Goal: Register for event/course

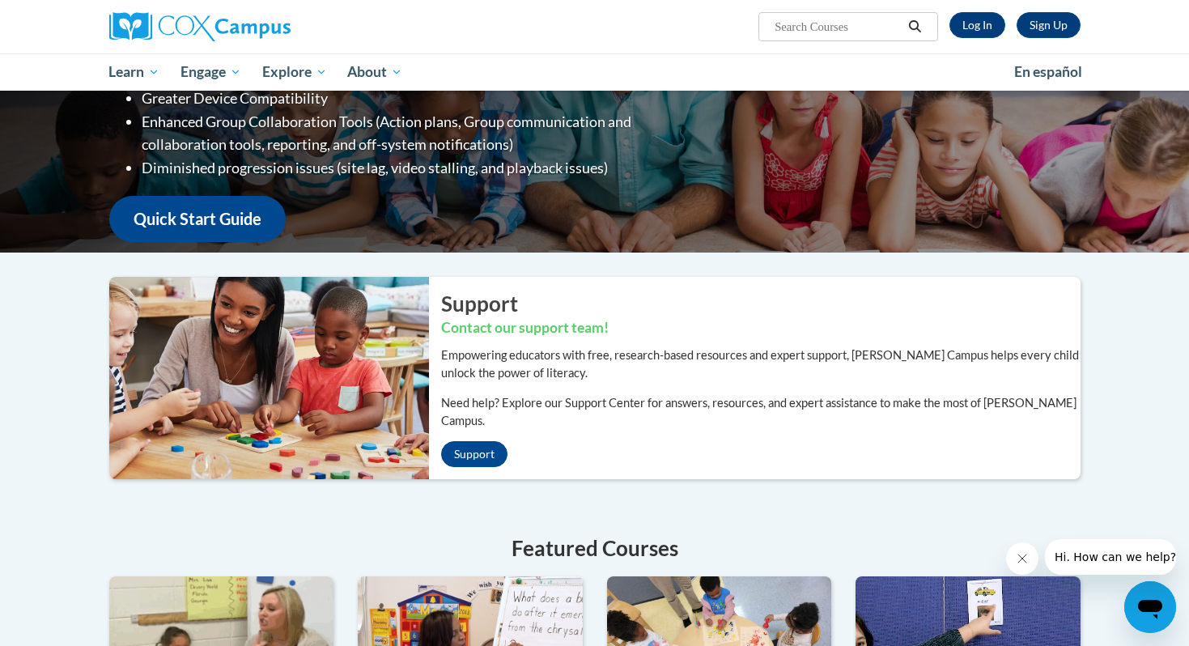
scroll to position [164, 0]
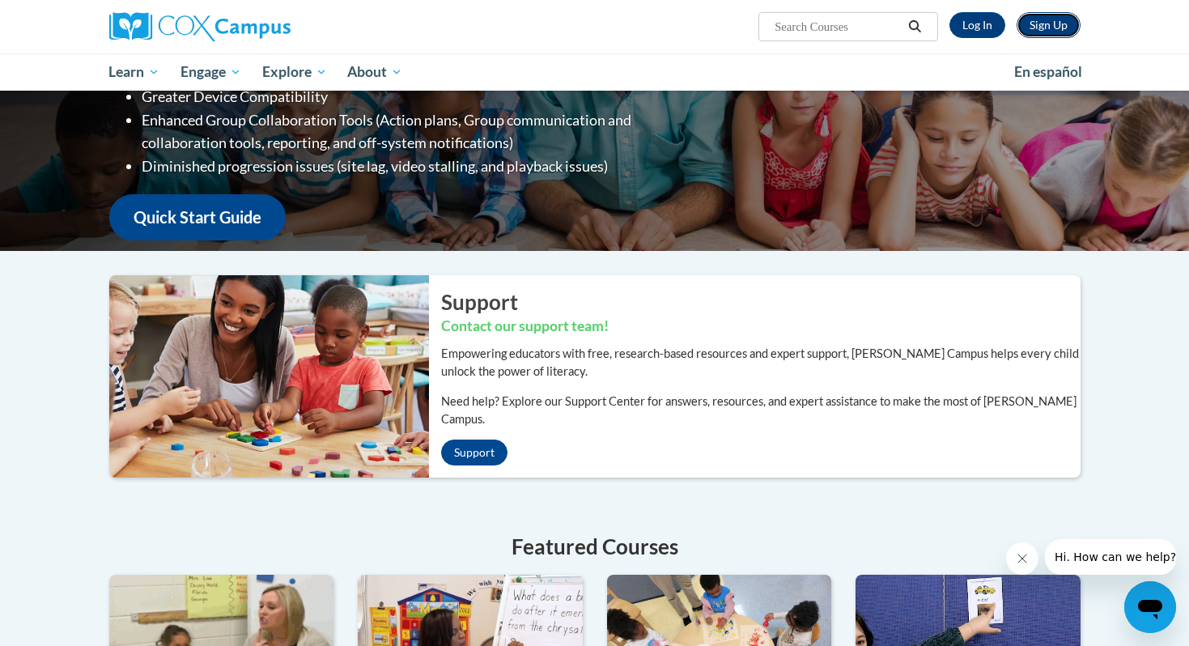
click at [1035, 32] on link "Sign Up" at bounding box center [1049, 25] width 64 height 26
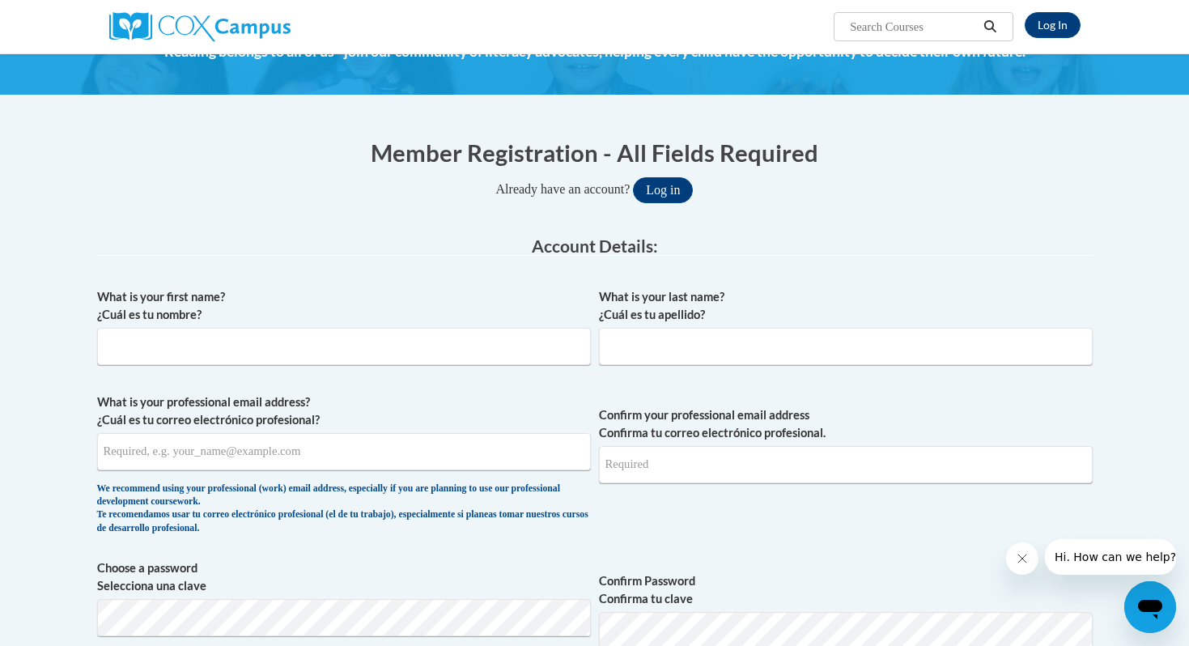
scroll to position [94, 0]
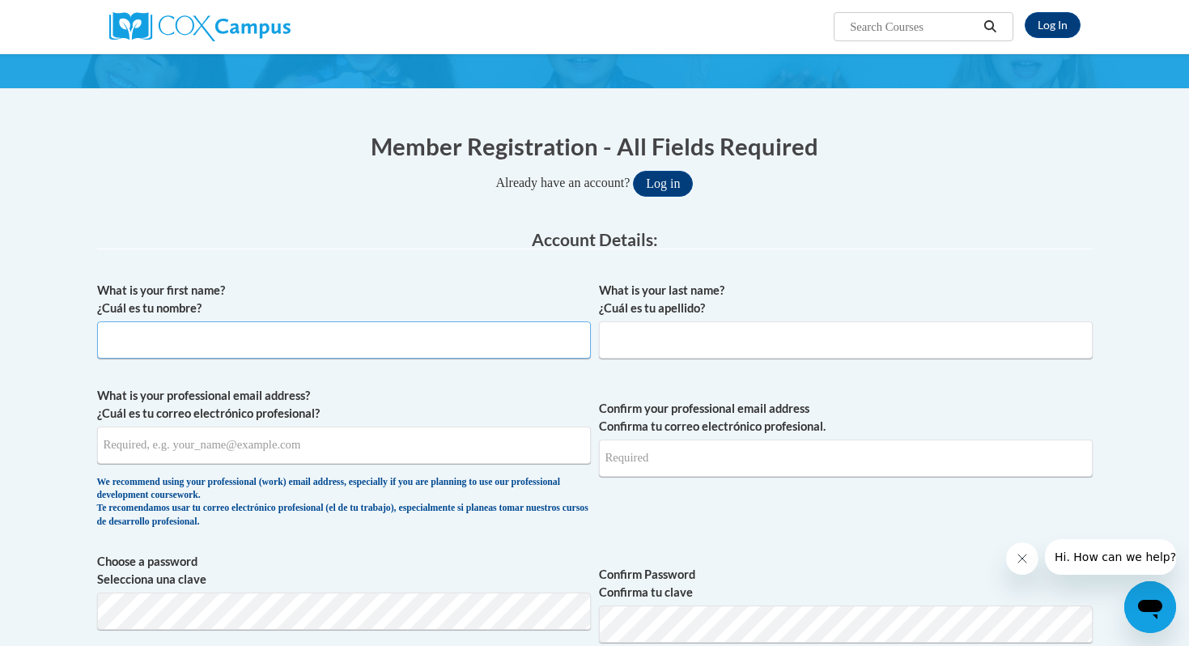
click at [483, 342] on input "What is your first name? ¿Cuál es tu nombre?" at bounding box center [344, 339] width 494 height 37
type input "Maithy"
type input "Smith"
type input "maithy.e.s@gmail.com"
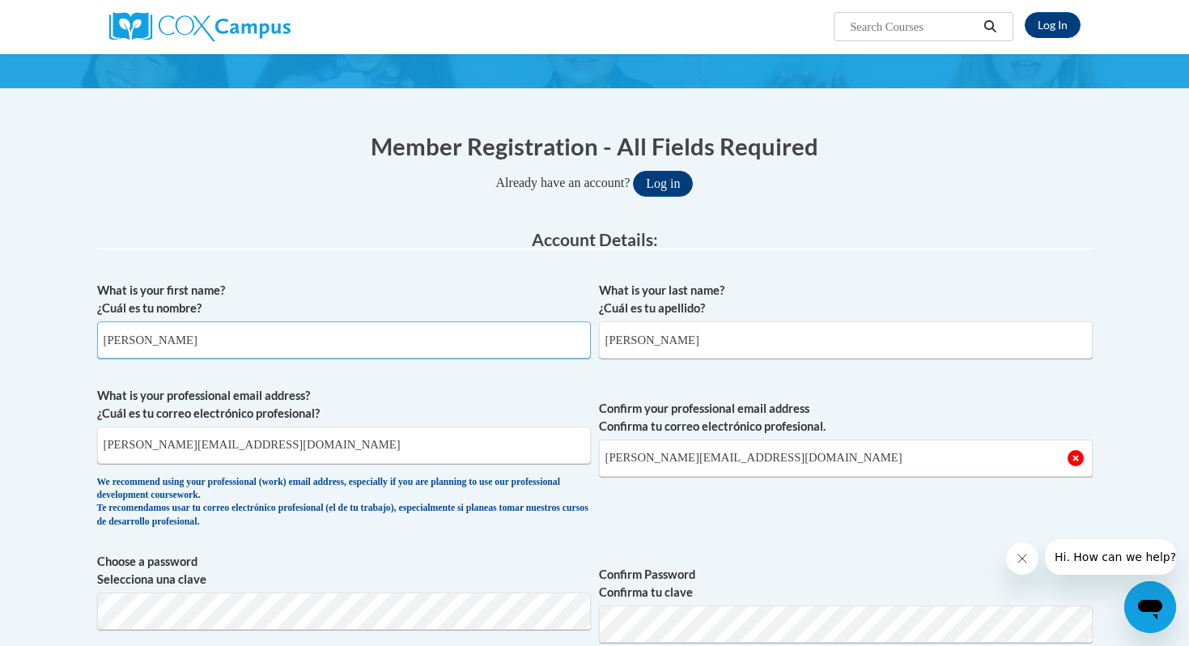
scroll to position [109, 0]
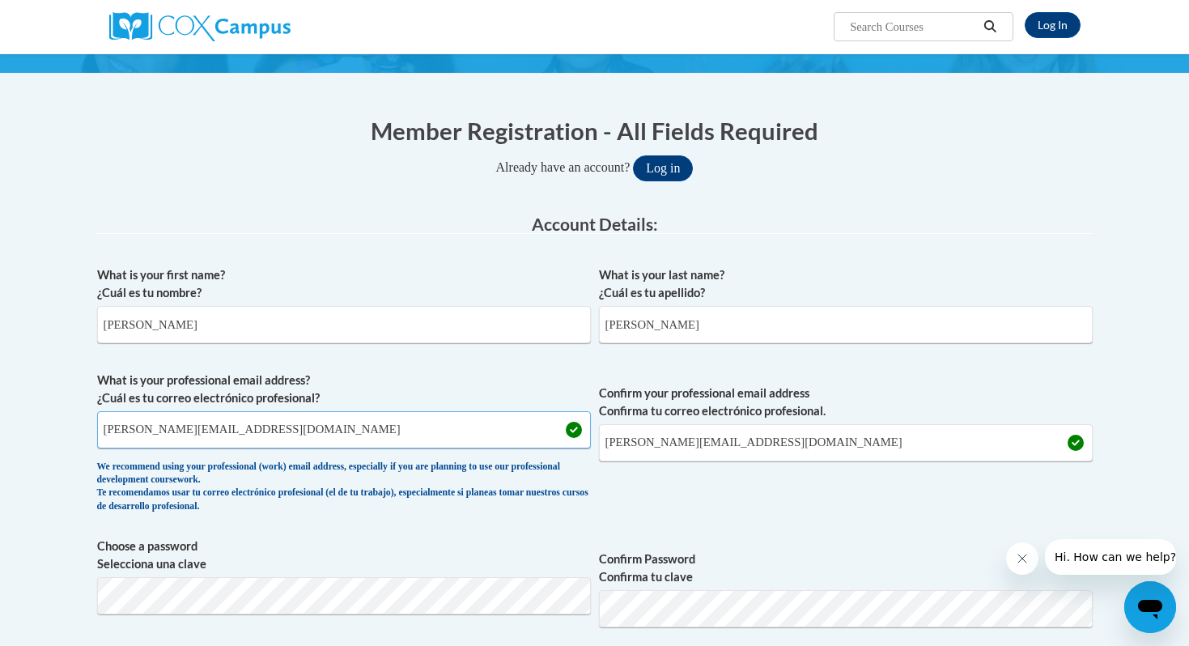
click at [312, 435] on input "maithy.e.s@gmail.com" at bounding box center [344, 429] width 494 height 37
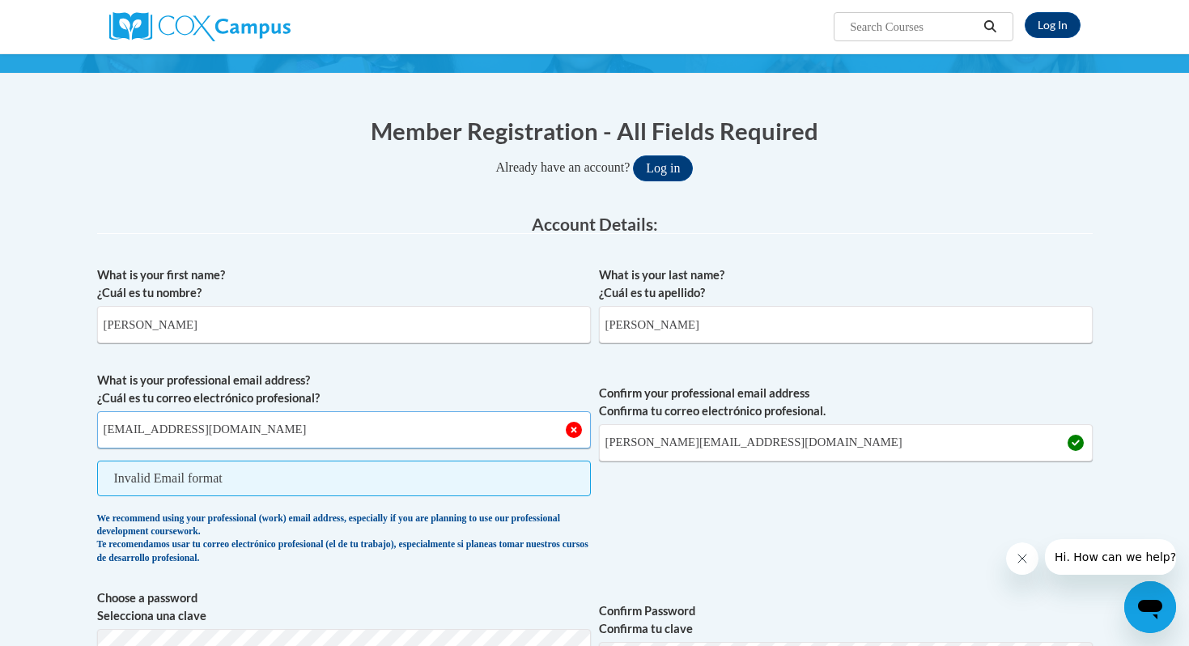
type input "mesmith2@student.uiwtx.edu"
click at [711, 441] on input "maithy.e.s@gmail.com" at bounding box center [846, 442] width 494 height 37
click at [708, 445] on input "maithy.e.s@gmail.com" at bounding box center [846, 442] width 494 height 37
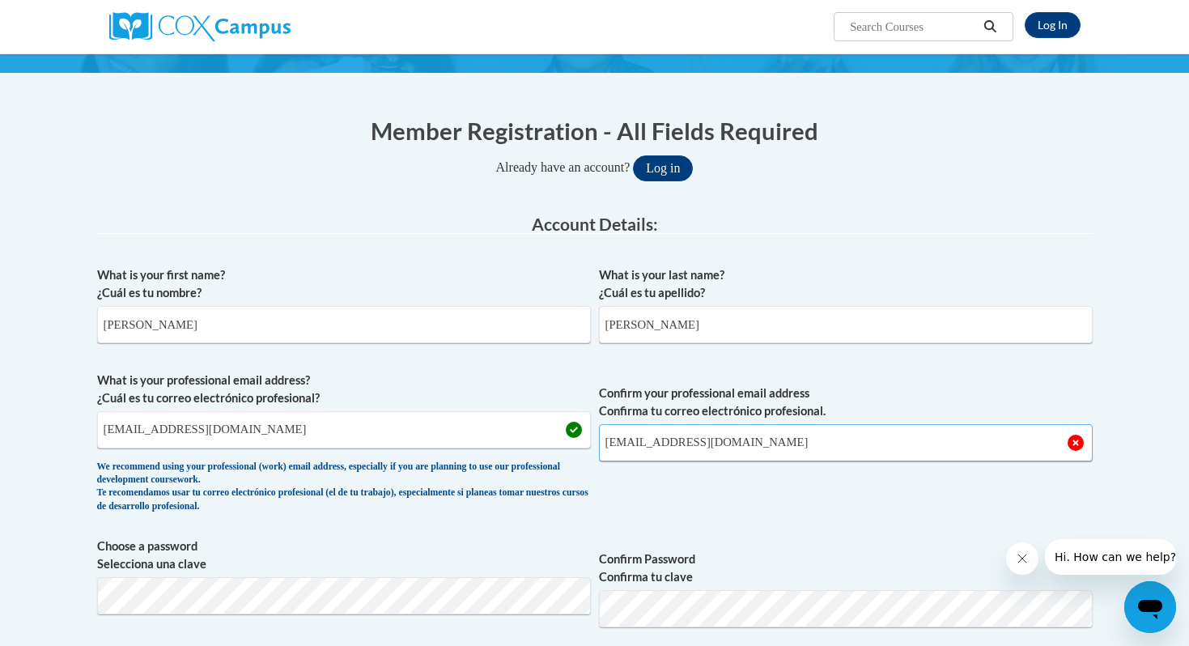
type input "mesmith2@student.uiwtx.edu"
click at [691, 512] on span "Confirm your professional email address Confirma tu correo electrónico profesio…" at bounding box center [846, 447] width 494 height 150
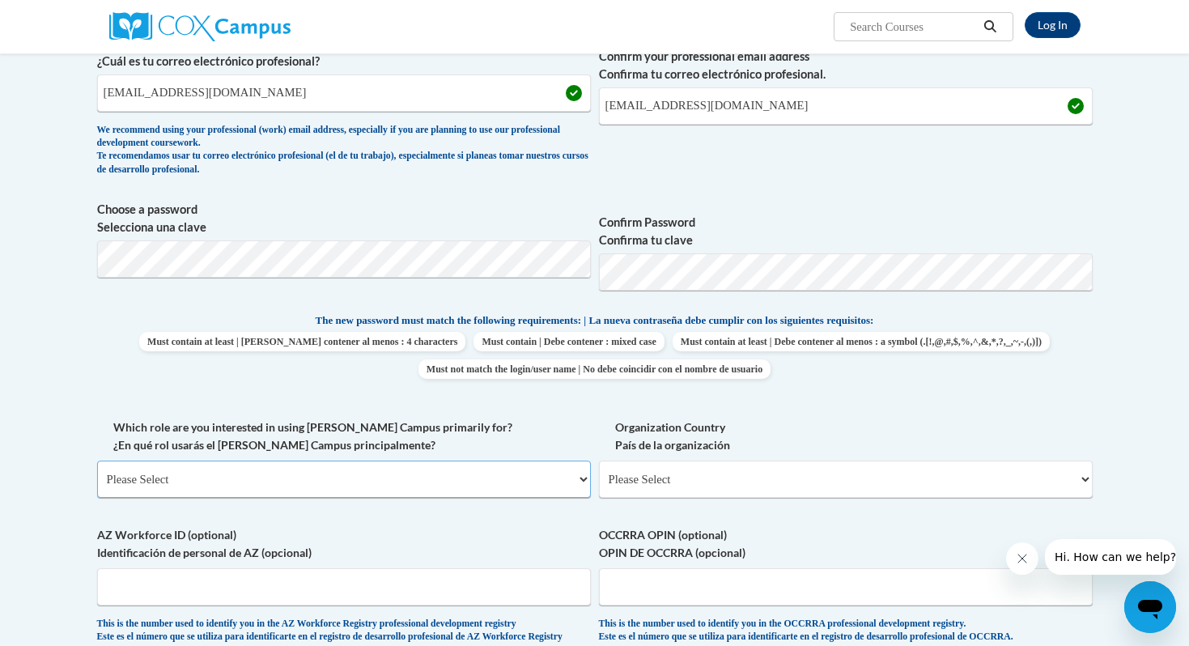
scroll to position [467, 0]
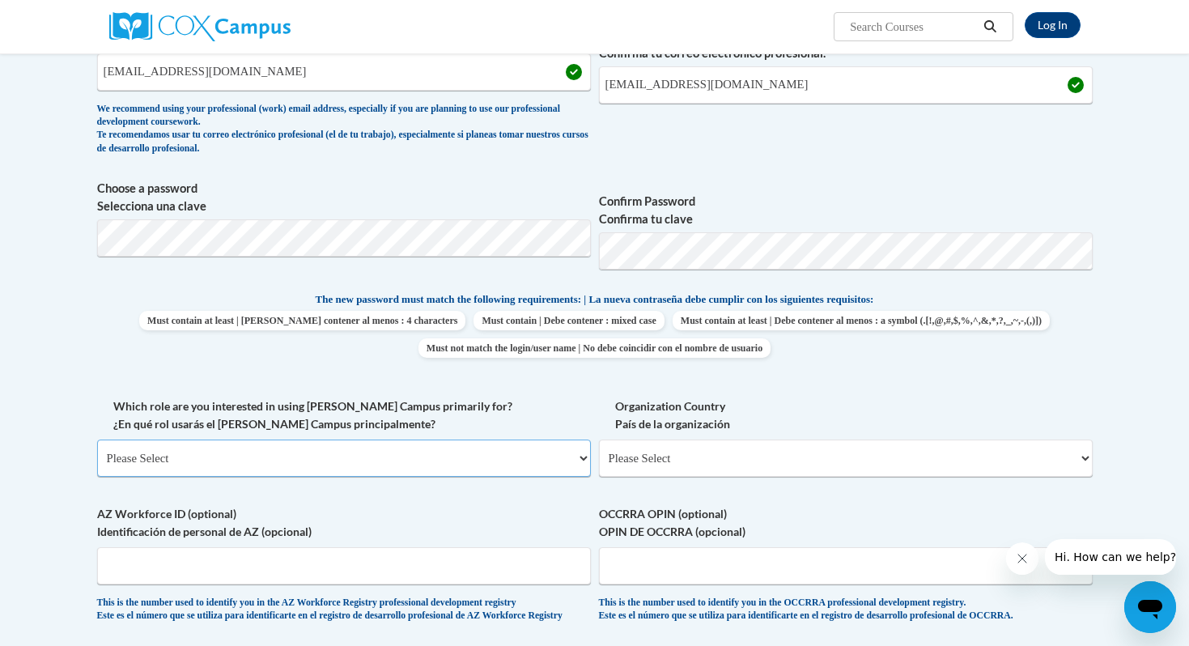
click at [533, 459] on select "Please Select College/University | Colegio/Universidad Community/Nonprofit Part…" at bounding box center [344, 458] width 494 height 37
select select "5a18ea06-2b54-4451-96f2-d152daf9eac5"
click at [97, 440] on select "Please Select College/University | Colegio/Universidad Community/Nonprofit Part…" at bounding box center [344, 458] width 494 height 37
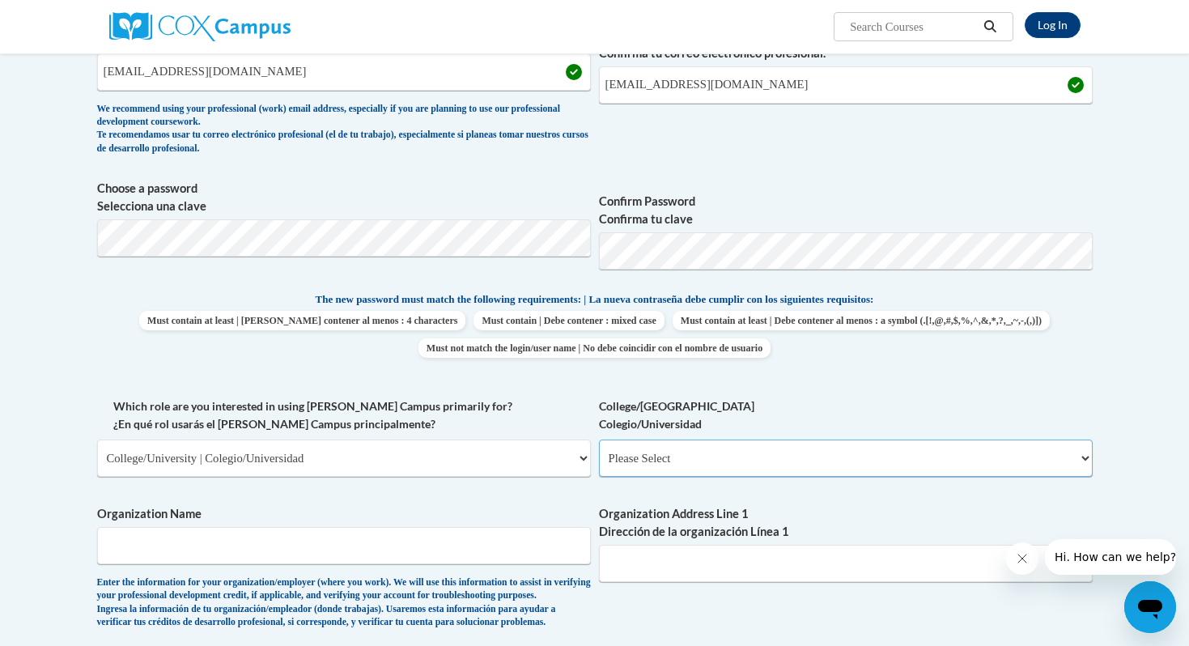
click at [644, 465] on select "Please Select College/University Staff | Empleado universitario College/Univers…" at bounding box center [846, 458] width 494 height 37
select select "99b32b07-cffc-426c-8bf6-0cd77760d84b"
click at [599, 440] on select "Please Select College/University Staff | Empleado universitario College/Univers…" at bounding box center [846, 458] width 494 height 37
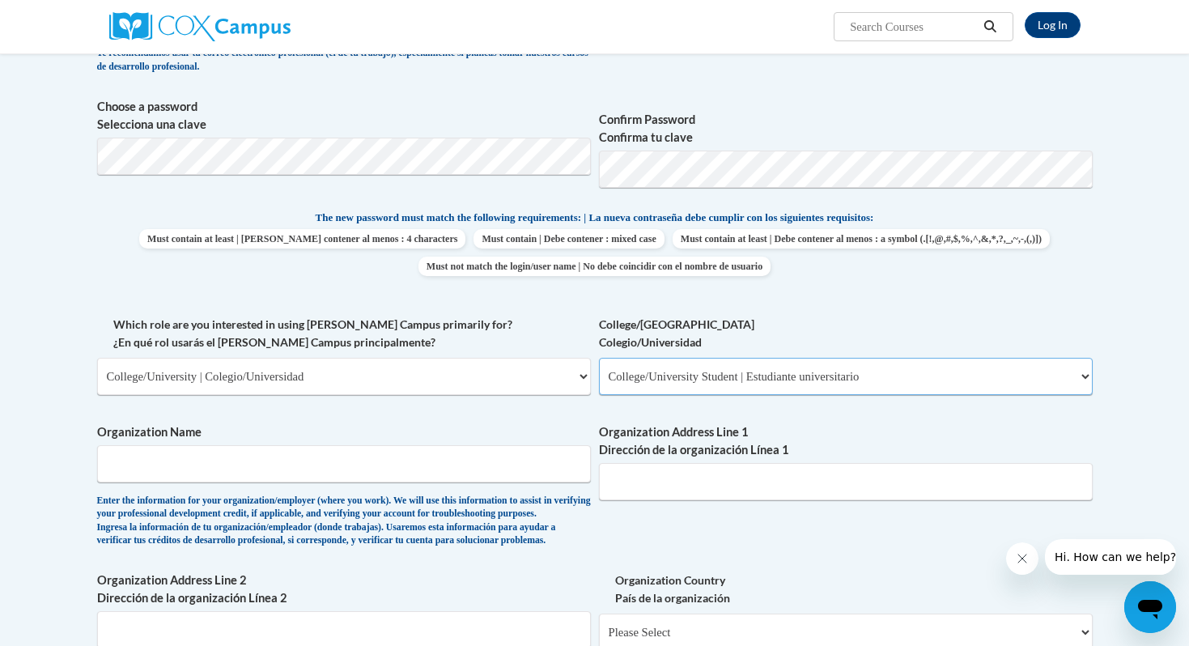
scroll to position [555, 0]
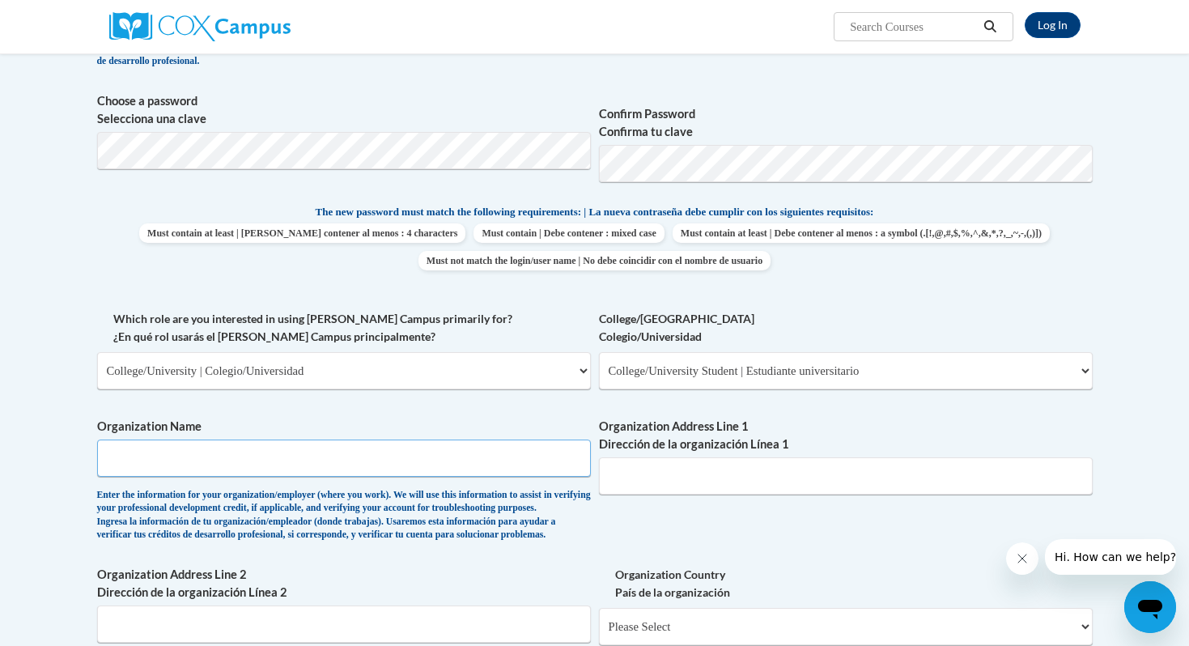
click at [521, 461] on input "Organization Name" at bounding box center [344, 458] width 494 height 37
type input "University of the Incarnate Word"
click at [716, 474] on input "Organization Address Line 1 Dirección de la organización Línea 1" at bounding box center [846, 475] width 494 height 37
type input "4301 Broadway"
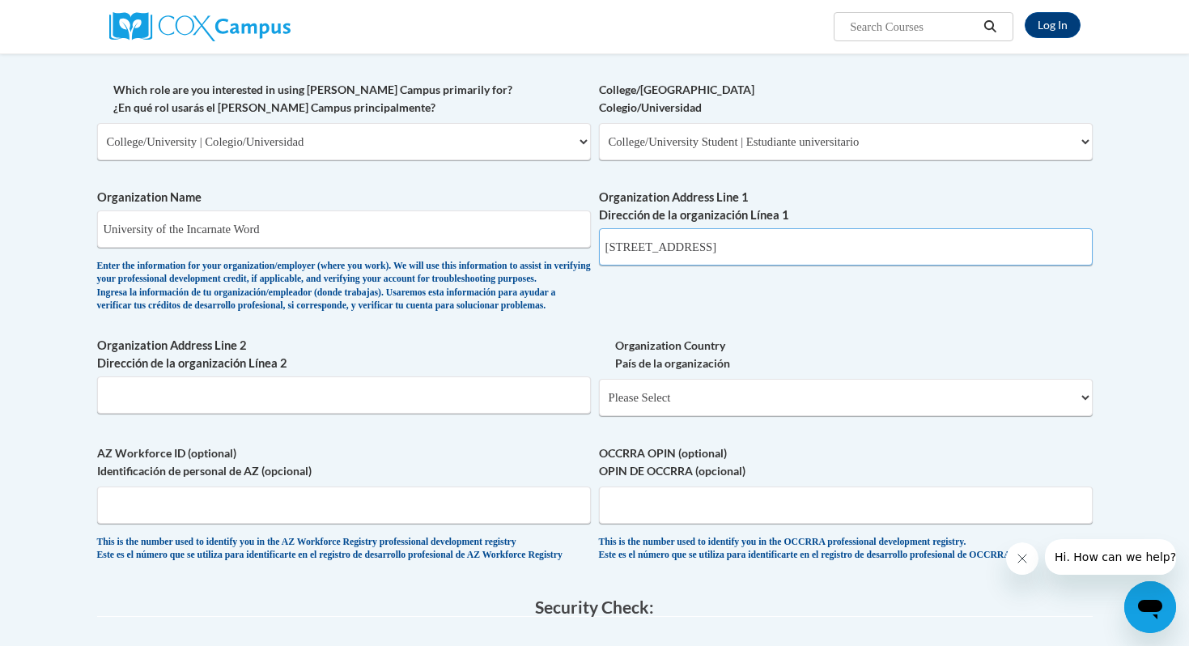
scroll to position [812, 0]
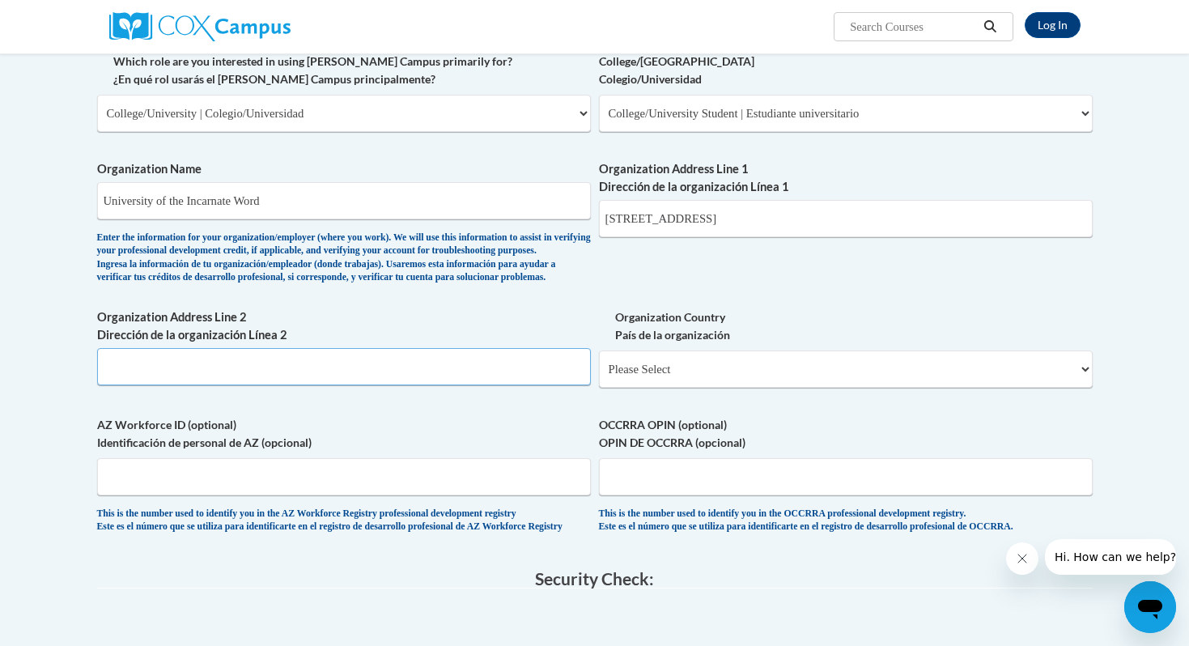
click at [438, 385] on input "Organization Address Line 2 Dirección de la organización Línea 2" at bounding box center [344, 366] width 494 height 37
type input "San Antonio"
click at [401, 385] on input "San Antonio" at bounding box center [344, 366] width 494 height 37
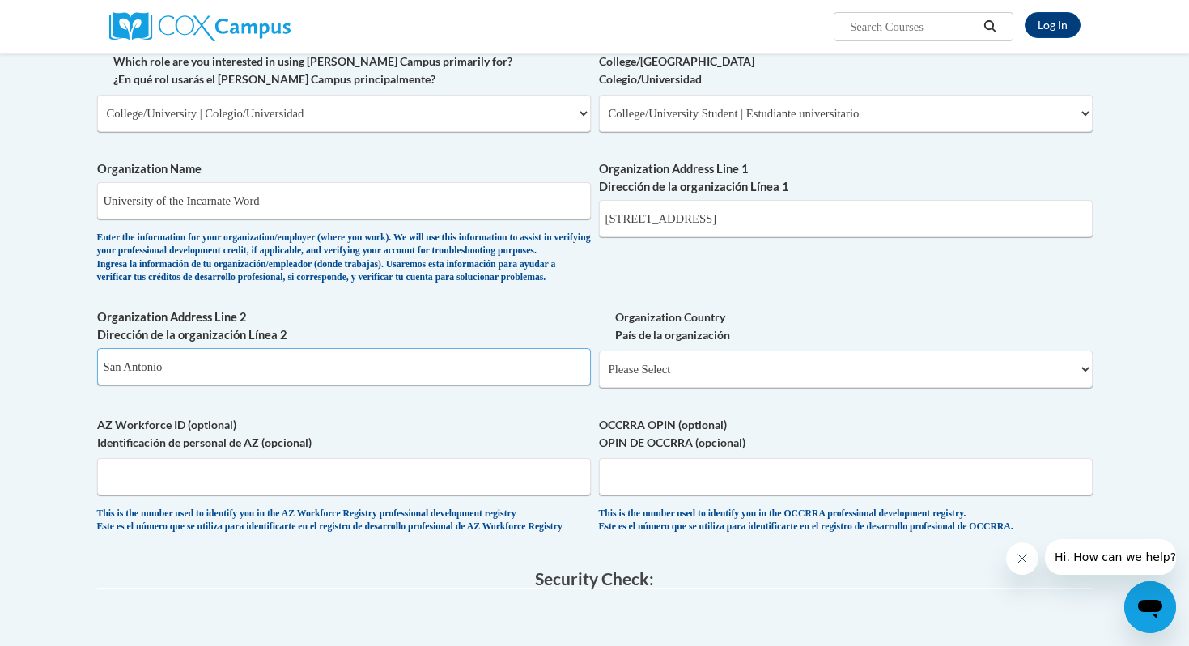
click at [401, 385] on input "San Antonio" at bounding box center [344, 366] width 494 height 37
click at [671, 388] on select "Please Select United States | Estados Unidos Outside of the United States | Fue…" at bounding box center [846, 369] width 494 height 37
select select "ad49bcad-a171-4b2e-b99c-48b446064914"
click at [599, 376] on select "Please Select United States | Estados Unidos Outside of the United States | Fue…" at bounding box center [846, 369] width 494 height 37
select select
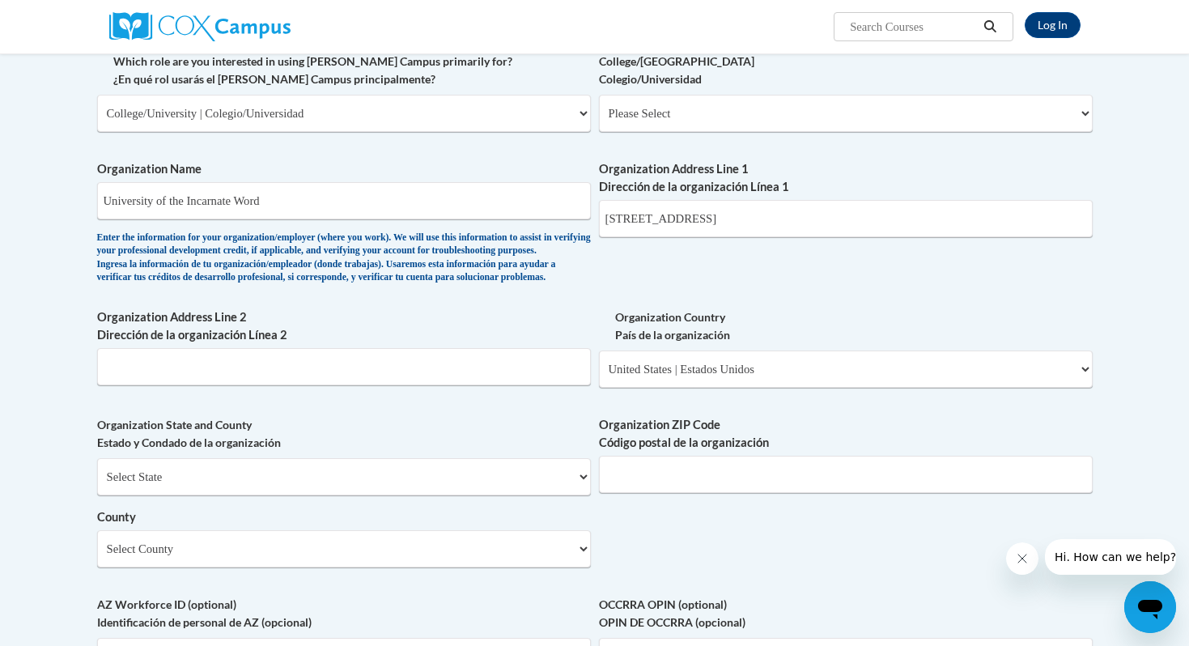
click at [508, 452] on label "Organization State and County Estado y Condado de la organización" at bounding box center [344, 434] width 494 height 36
click at [491, 495] on select "Select State Alabama Alaska Arizona Arkansas California Colorado Connecticut De…" at bounding box center [344, 476] width 494 height 37
select select "Texas"
click at [97, 484] on select "Select State Alabama Alaska Arizona Arkansas California Colorado Connecticut De…" at bounding box center [344, 476] width 494 height 37
click at [648, 493] on input "Organization ZIP Code Código postal de la organización" at bounding box center [846, 474] width 494 height 37
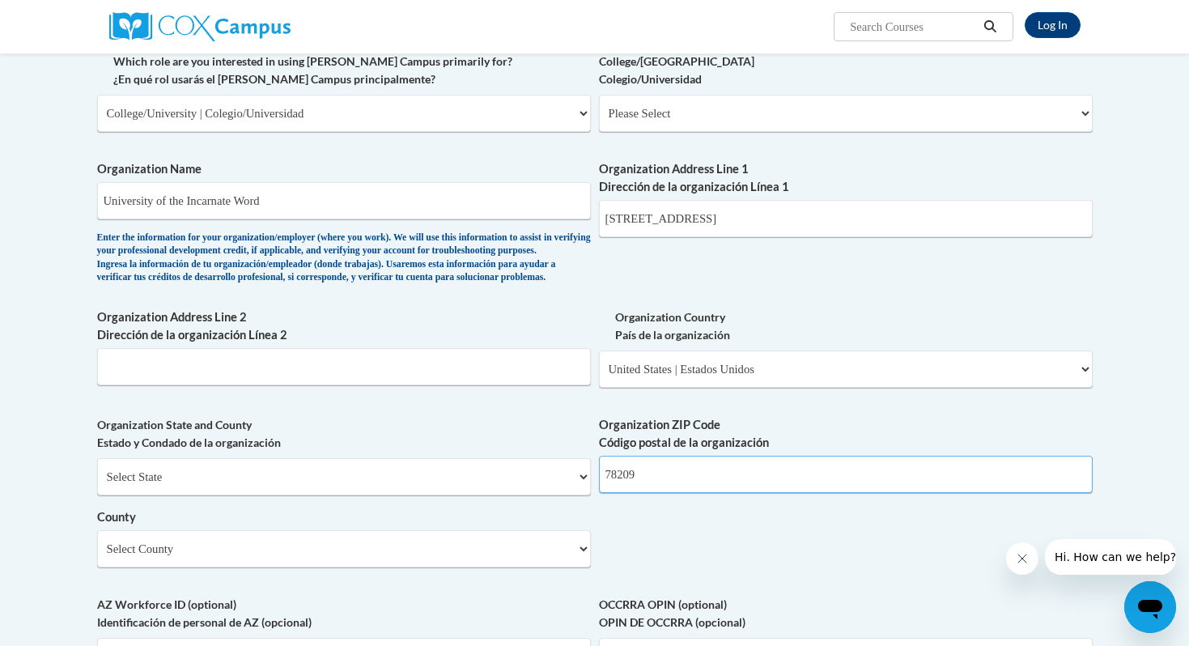
type input "78209"
click at [532, 563] on select "Select County Anderson Andrews Angelina Aransas Archer Armstrong Atascosa Austi…" at bounding box center [344, 548] width 494 height 37
select select "Bexar"
click at [97, 556] on select "Select County Anderson Andrews Angelina Aransas Archer Armstrong Atascosa Austi…" at bounding box center [344, 548] width 494 height 37
click at [644, 554] on div "What is your first name? ¿Cuál es tu nombre? Maithy What is your last name? ¿Cu…" at bounding box center [595, 143] width 996 height 1174
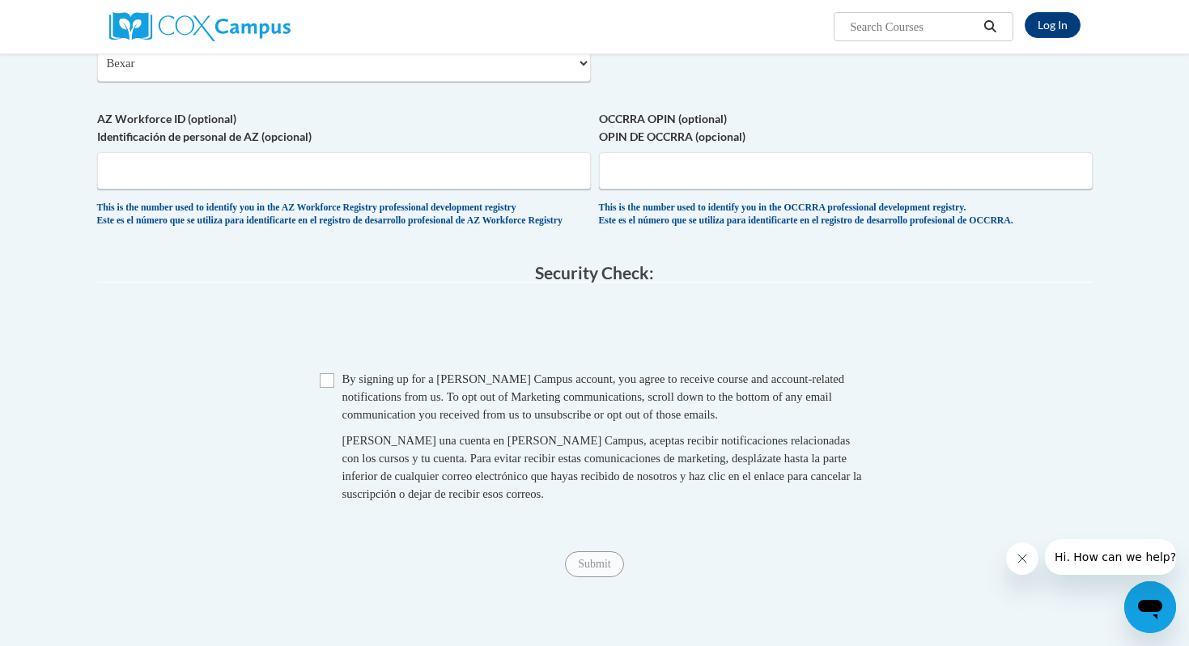
scroll to position [1301, 0]
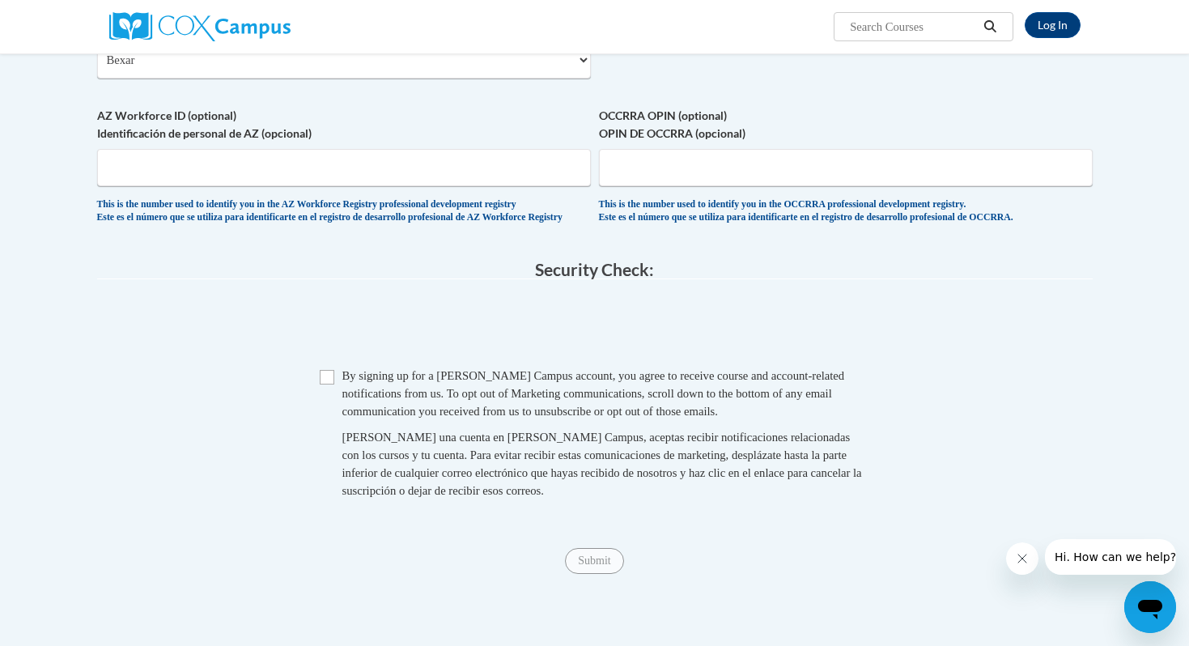
click at [375, 418] on span "By signing up for a Cox Campus account, you agree to receive course and account…" at bounding box center [593, 393] width 503 height 49
click at [326, 385] on input "Checkbox" at bounding box center [327, 377] width 15 height 15
checkbox input "true"
click at [585, 574] on input "Submit" at bounding box center [594, 561] width 58 height 26
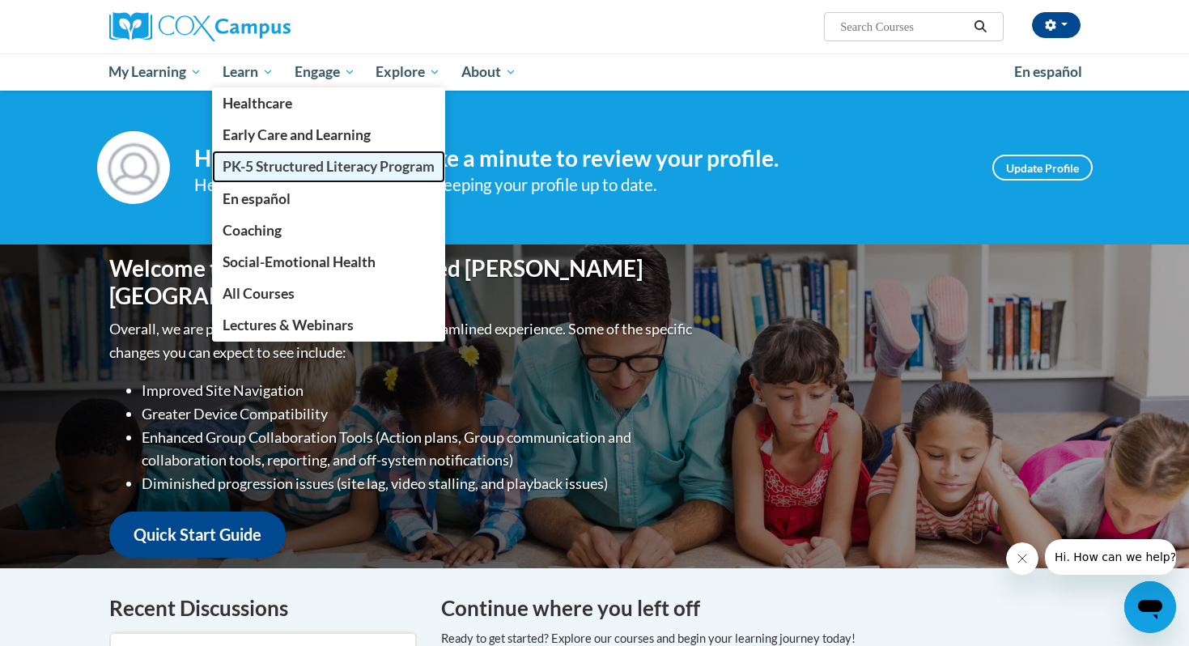
click at [270, 163] on span "PK-5 Structured Literacy Program" at bounding box center [329, 166] width 212 height 17
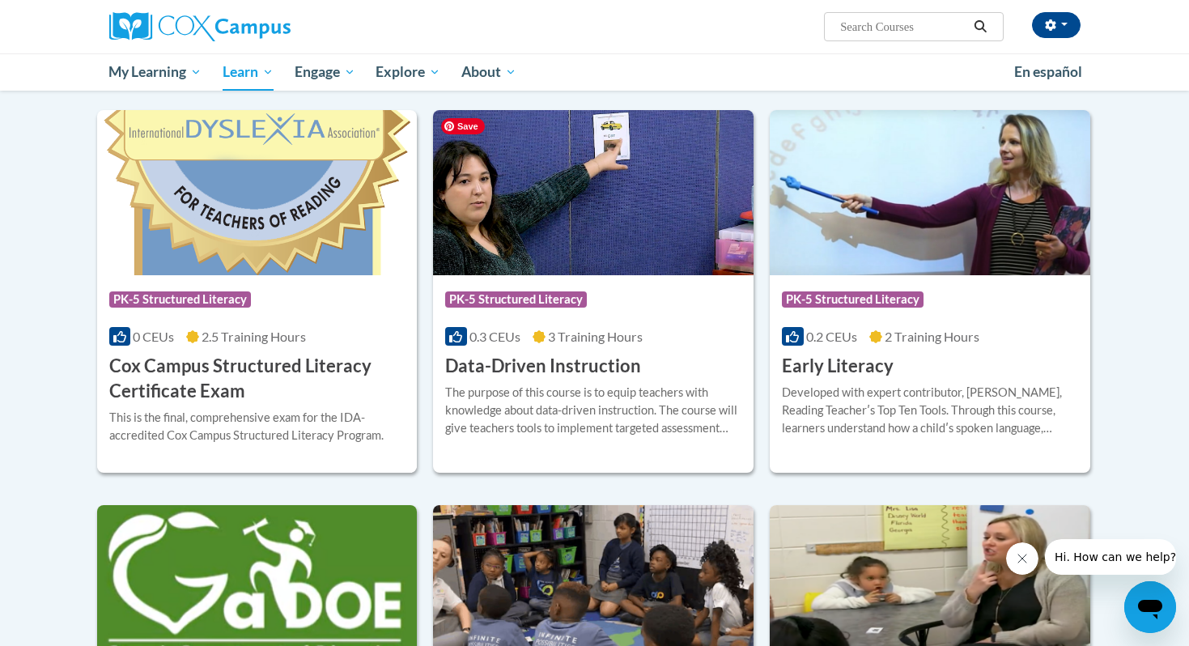
scroll to position [512, 0]
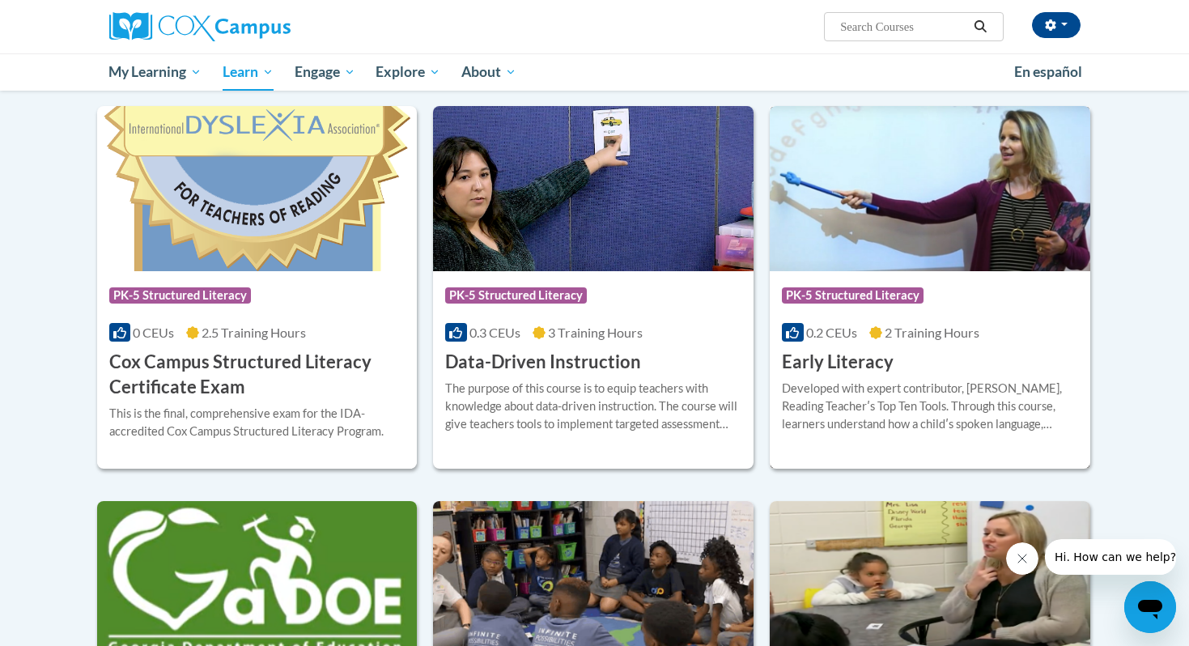
click at [819, 365] on h3 "Early Literacy" at bounding box center [838, 362] width 112 height 25
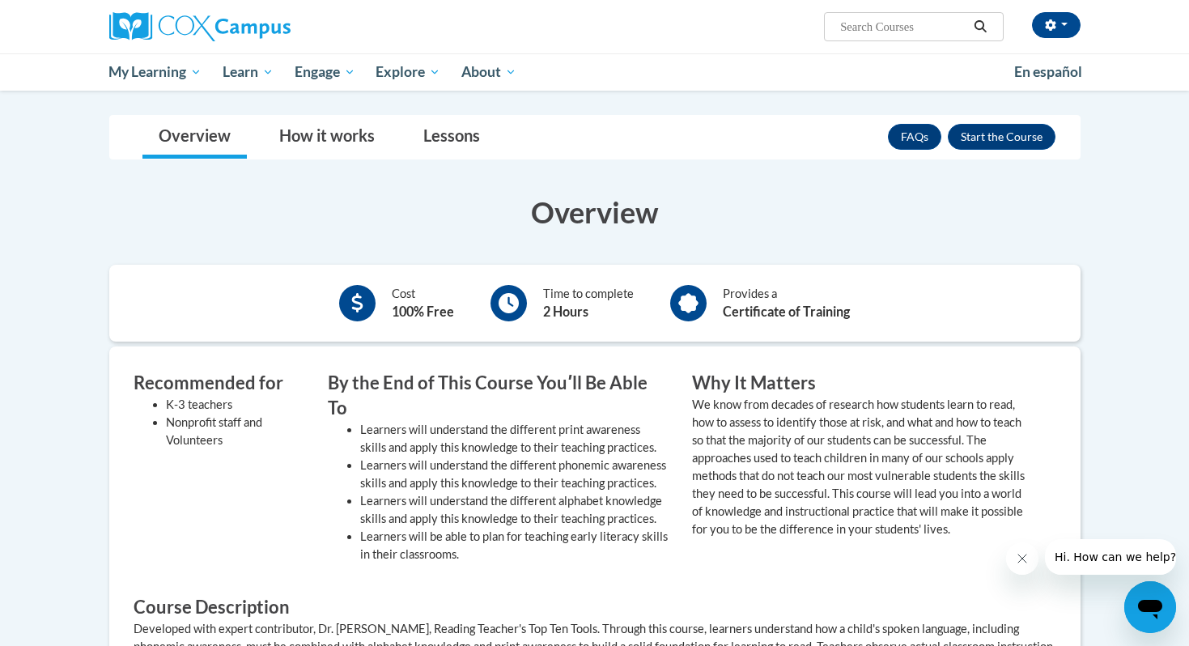
scroll to position [248, 0]
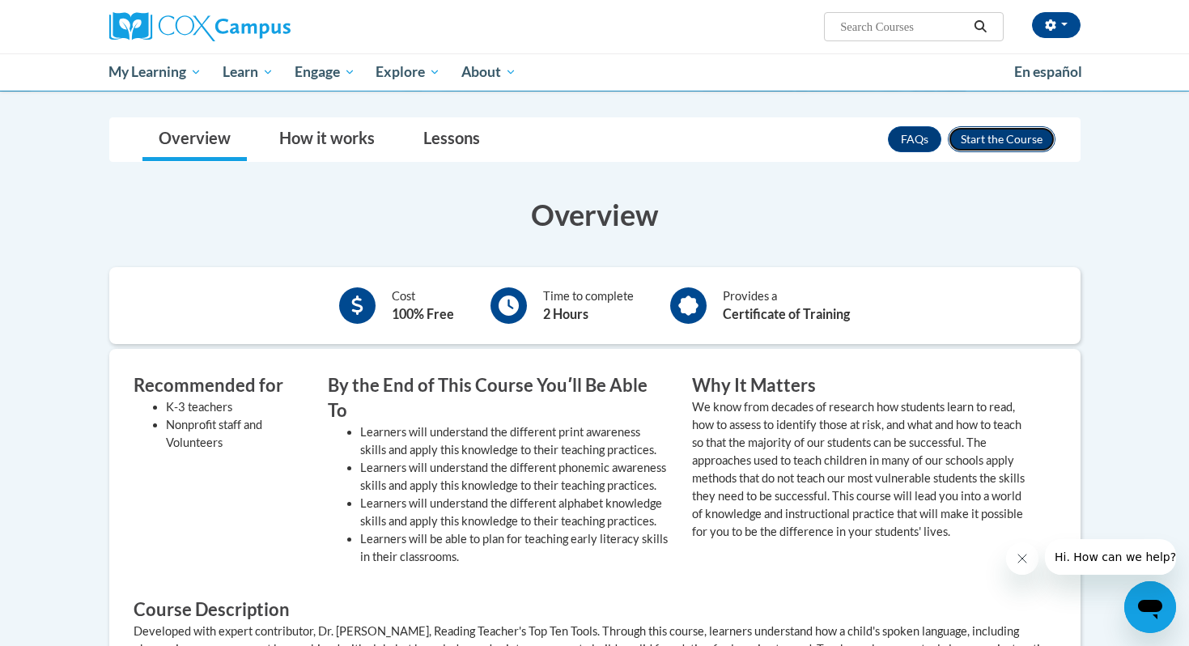
click at [1032, 142] on button "Enroll" at bounding box center [1002, 139] width 108 height 26
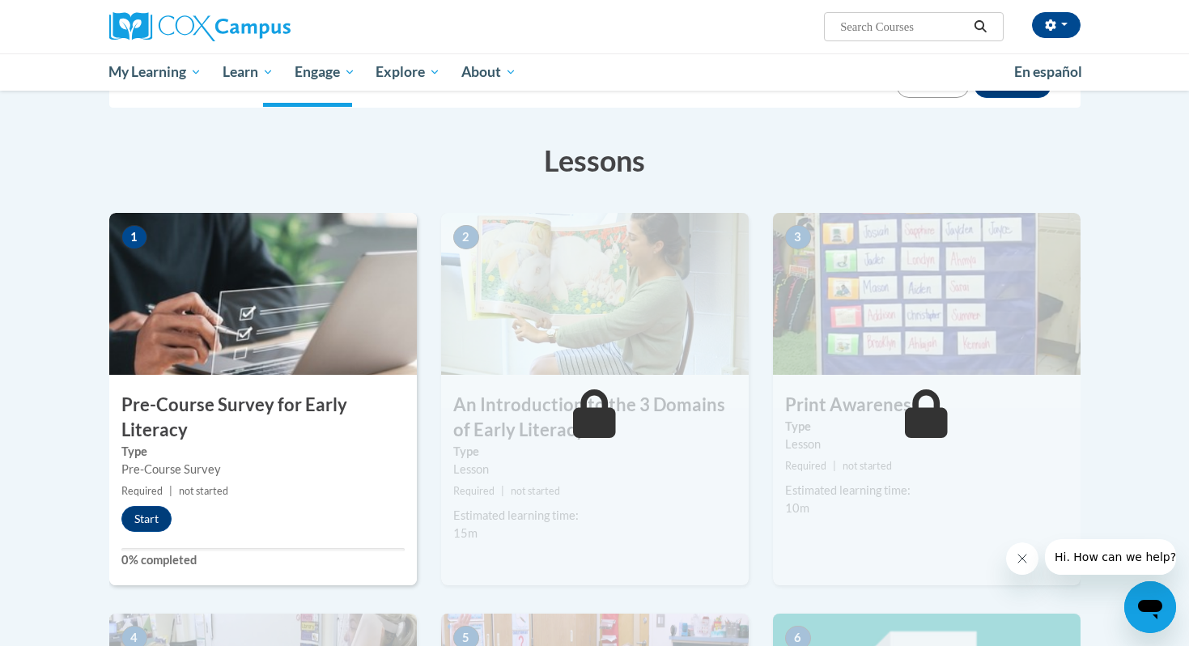
scroll to position [234, 0]
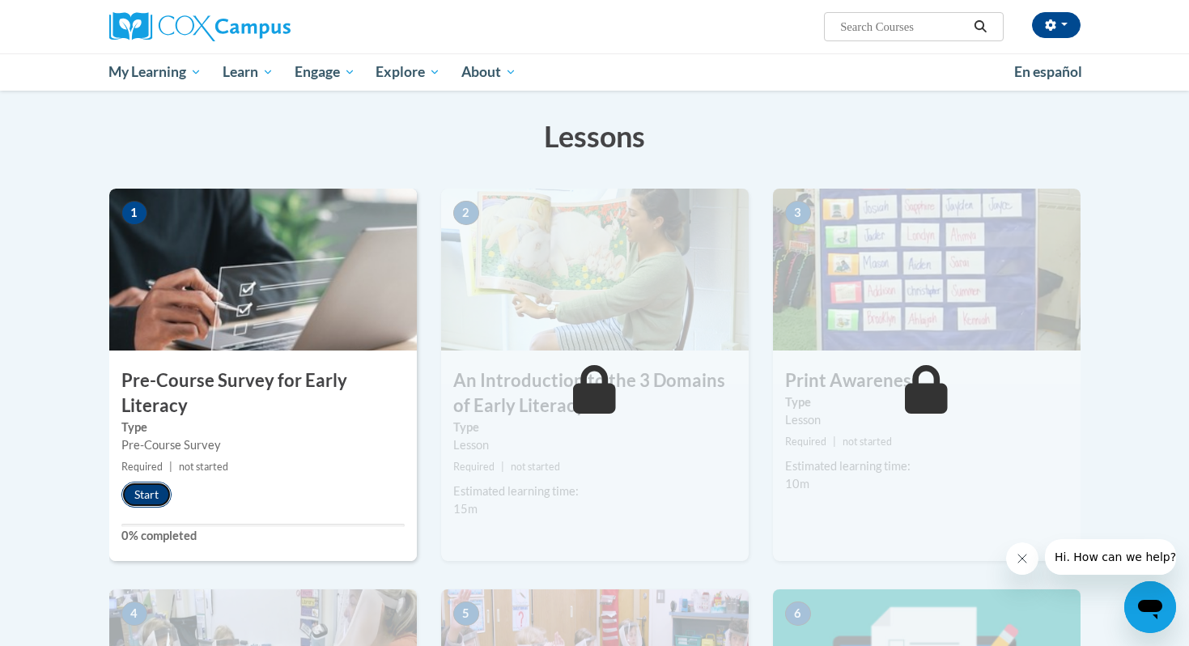
click at [149, 494] on button "Start" at bounding box center [146, 495] width 50 height 26
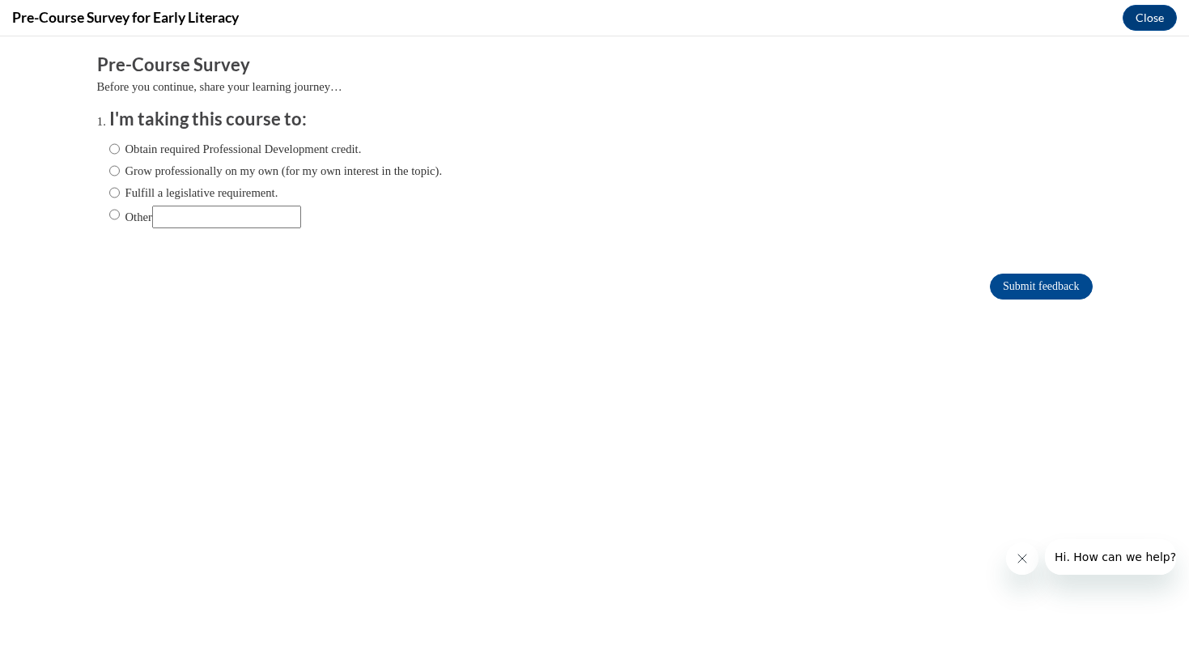
scroll to position [0, 0]
click at [118, 215] on input "Other" at bounding box center [114, 215] width 11 height 18
radio input "true"
click at [197, 212] on input "Other" at bounding box center [226, 217] width 149 height 23
type input "school assignment"
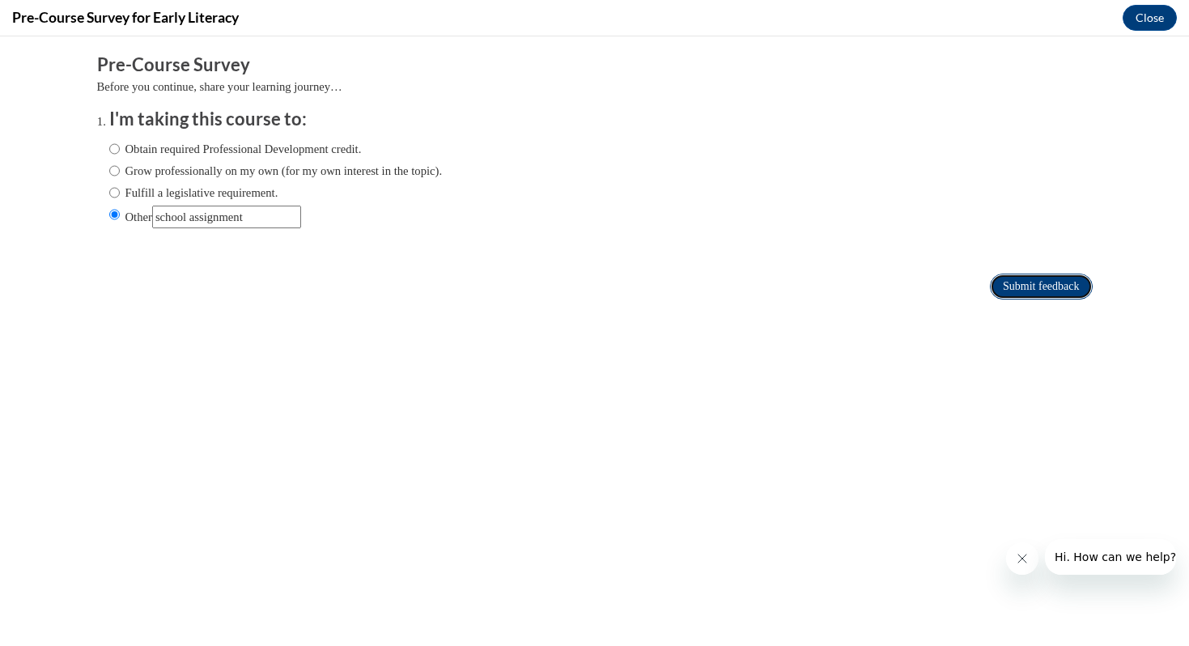
click at [1022, 287] on input "Submit feedback" at bounding box center [1041, 287] width 102 height 26
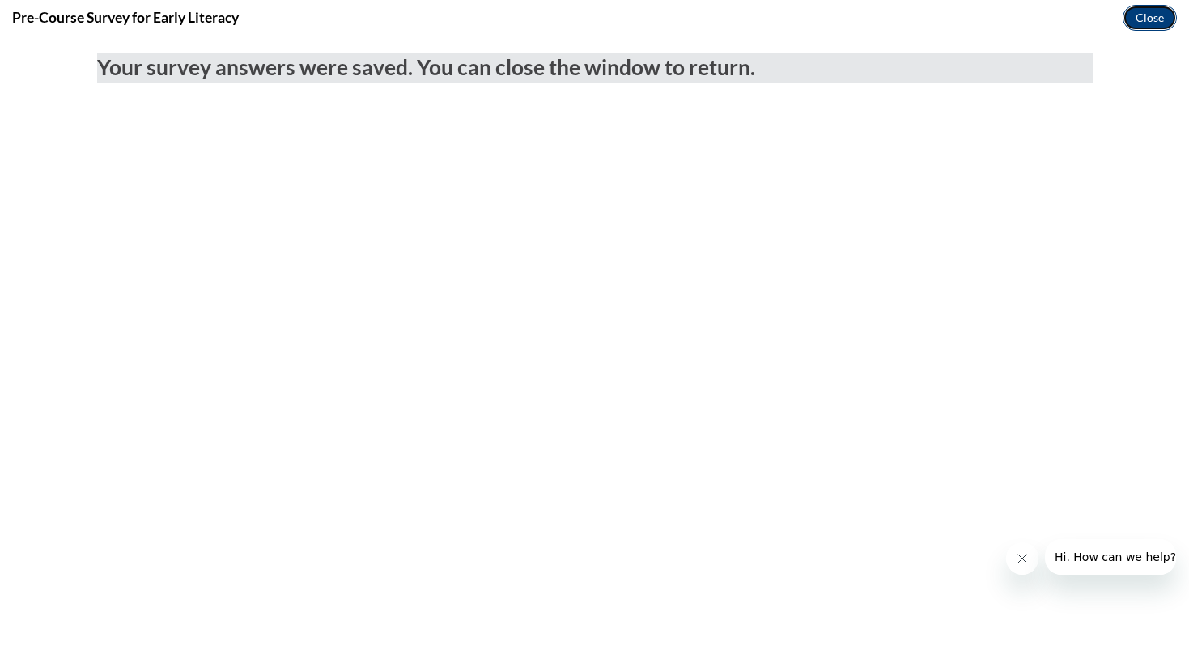
click at [1158, 21] on button "Close" at bounding box center [1150, 18] width 54 height 26
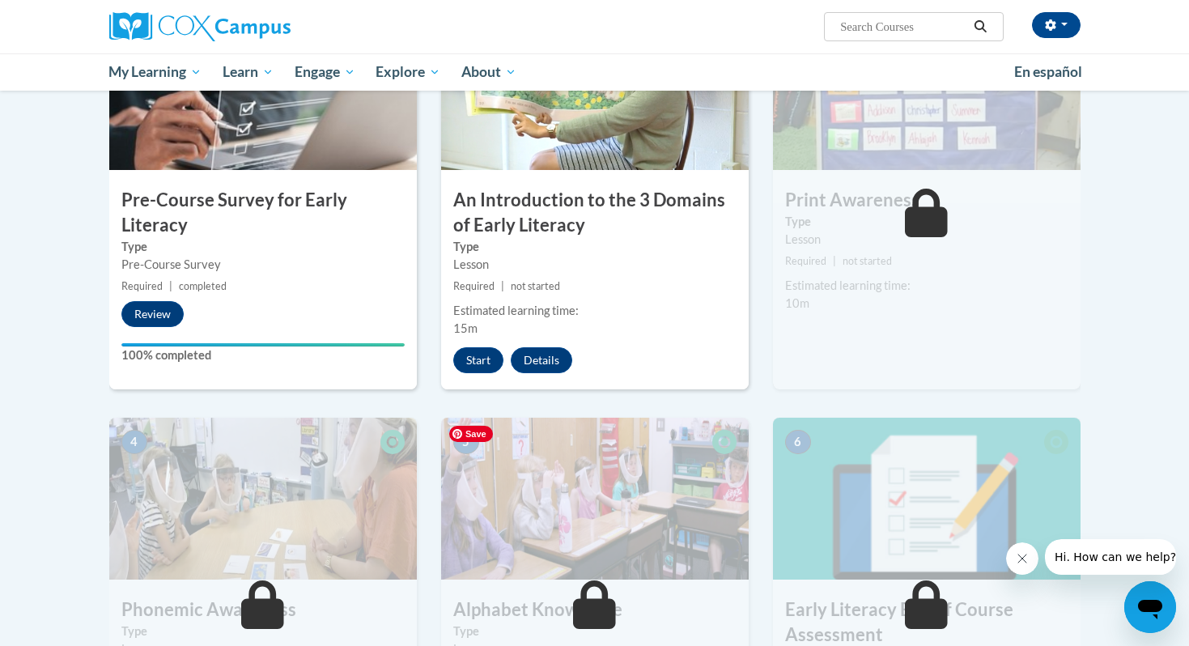
scroll to position [379, 0]
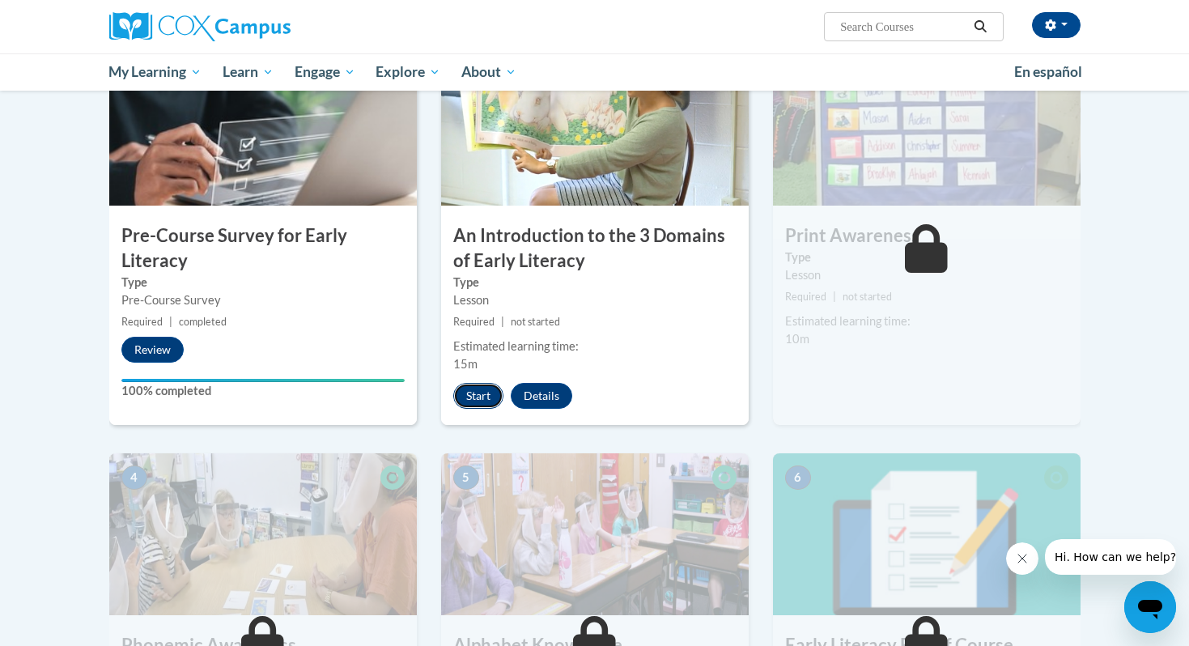
click at [461, 397] on button "Start" at bounding box center [478, 396] width 50 height 26
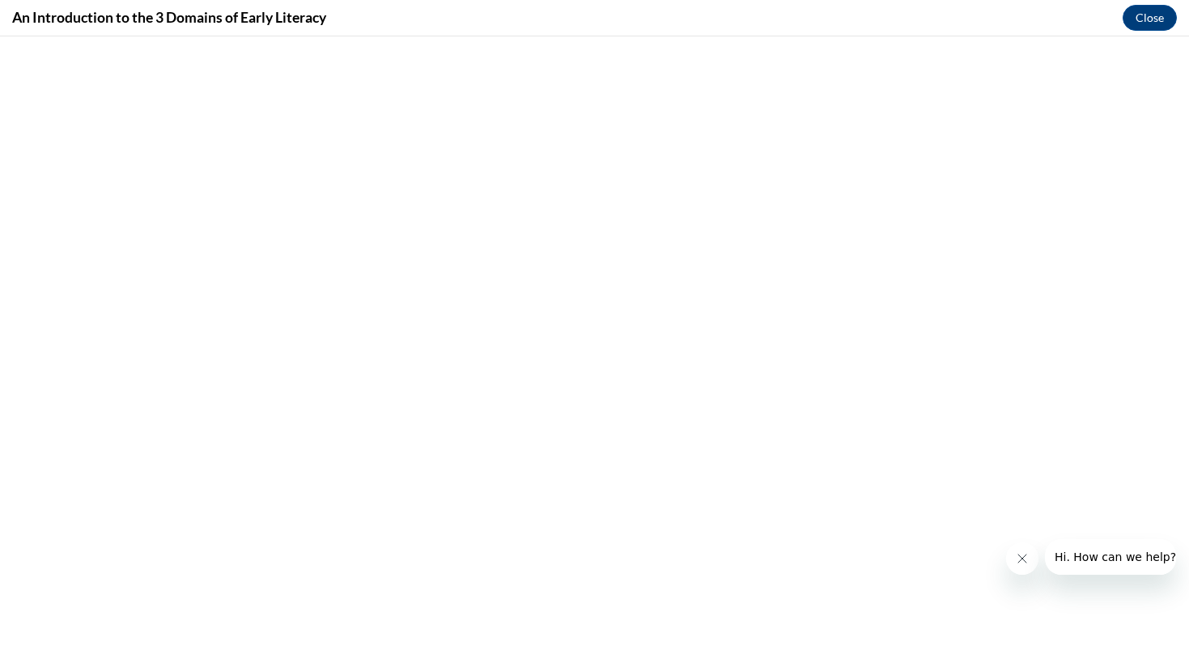
click at [1020, 562] on icon "Close message from company" at bounding box center [1022, 558] width 13 height 13
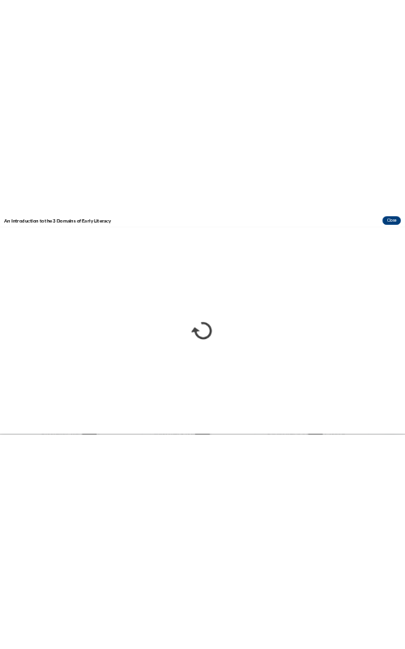
scroll to position [0, 0]
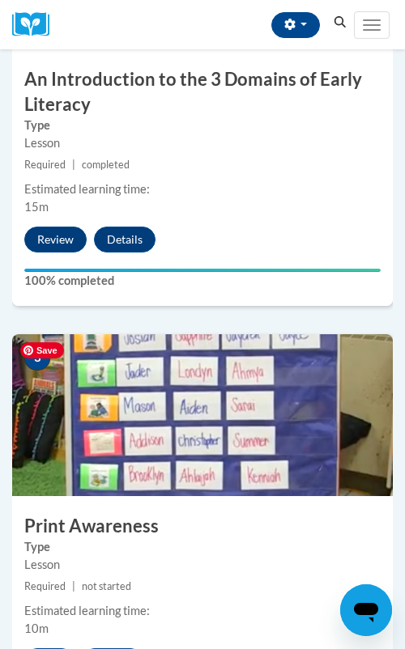
scroll to position [1188, 0]
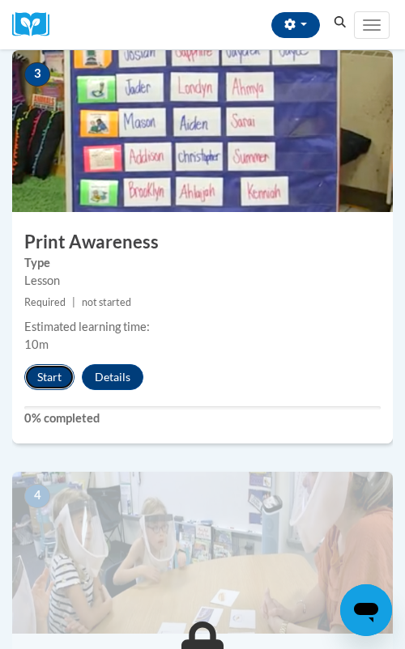
click at [52, 383] on button "Start" at bounding box center [49, 377] width 50 height 26
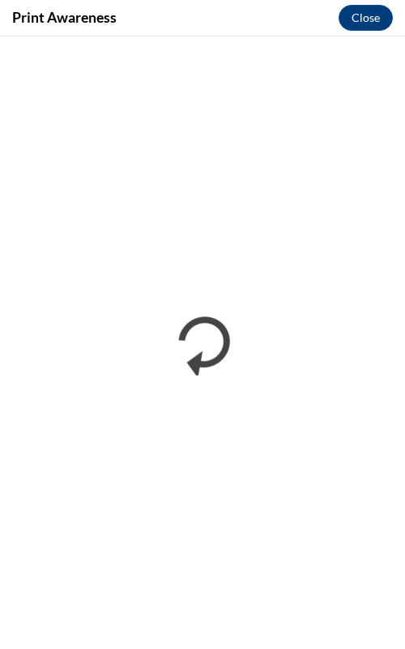
scroll to position [0, 0]
